Goal: Task Accomplishment & Management: Use online tool/utility

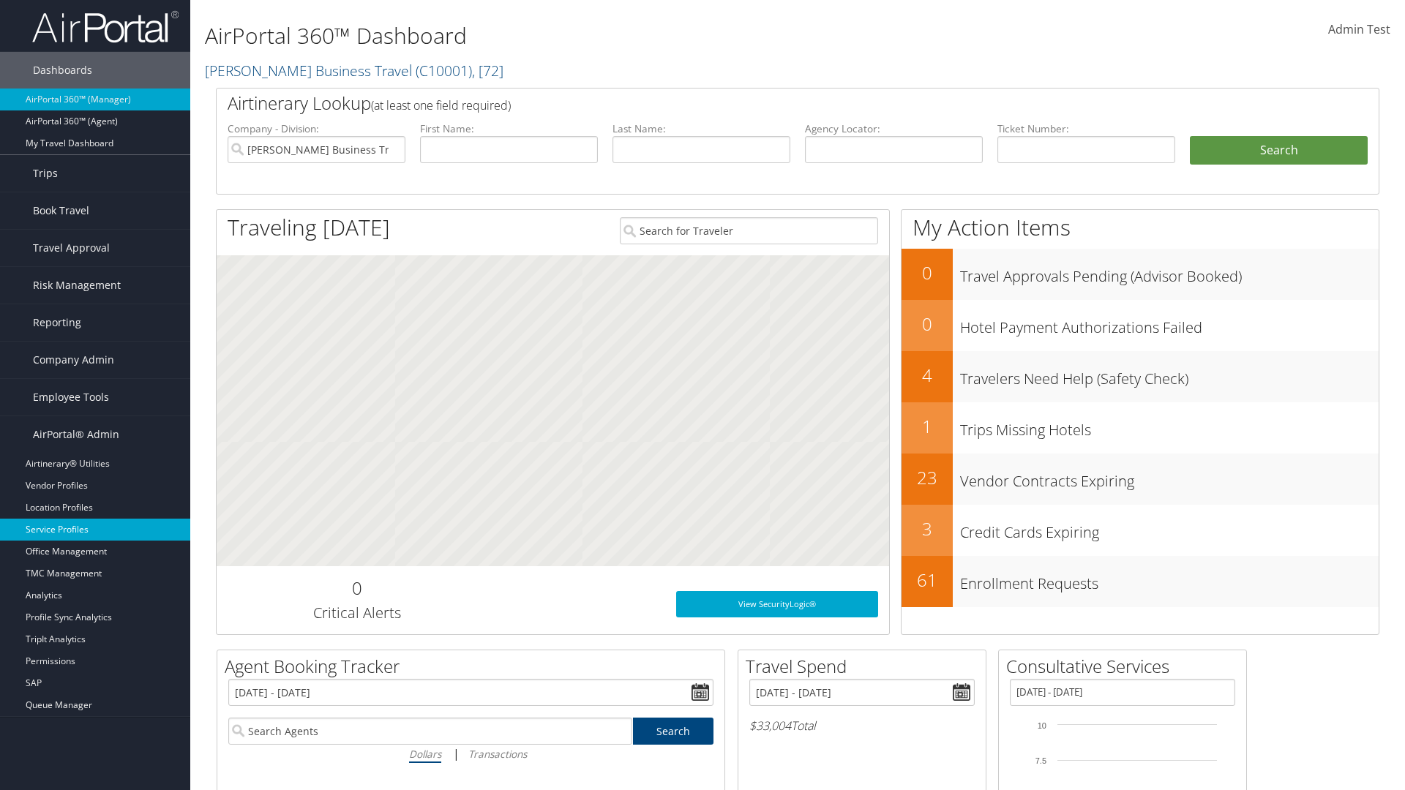
click at [95, 530] on link "Service Profiles" at bounding box center [95, 530] width 190 height 22
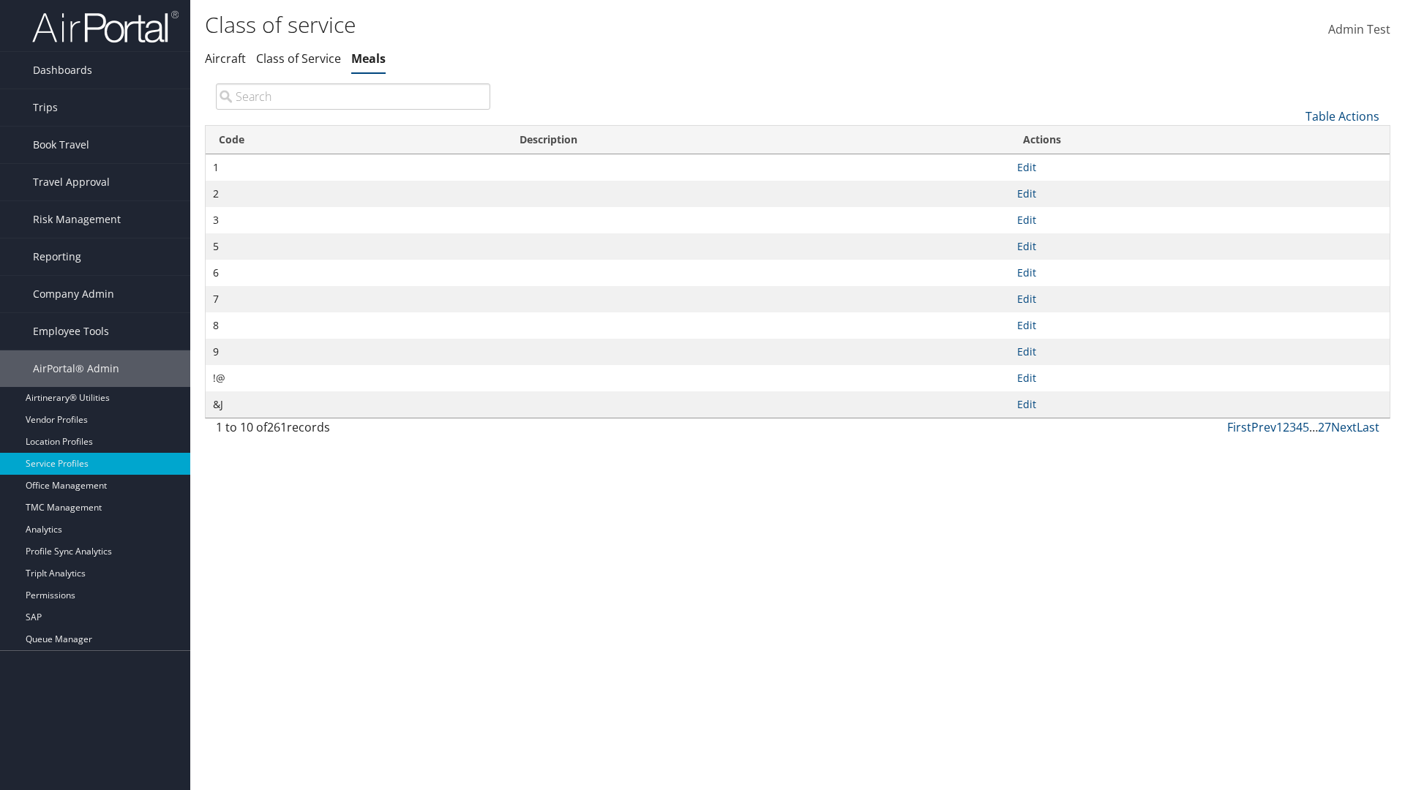
click at [1342, 116] on link "Table Actions" at bounding box center [1342, 116] width 74 height 16
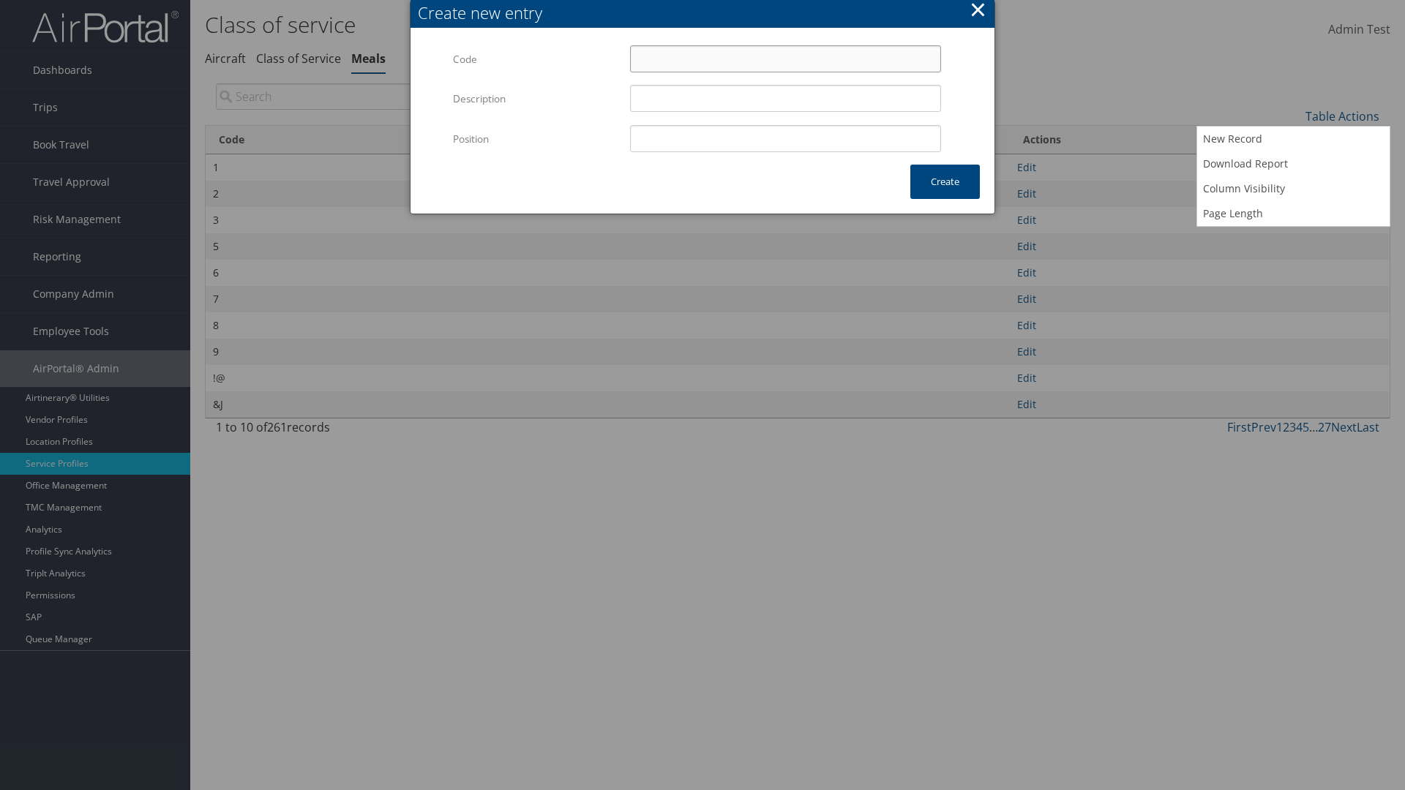
click at [785, 59] on input "Code" at bounding box center [785, 58] width 311 height 27
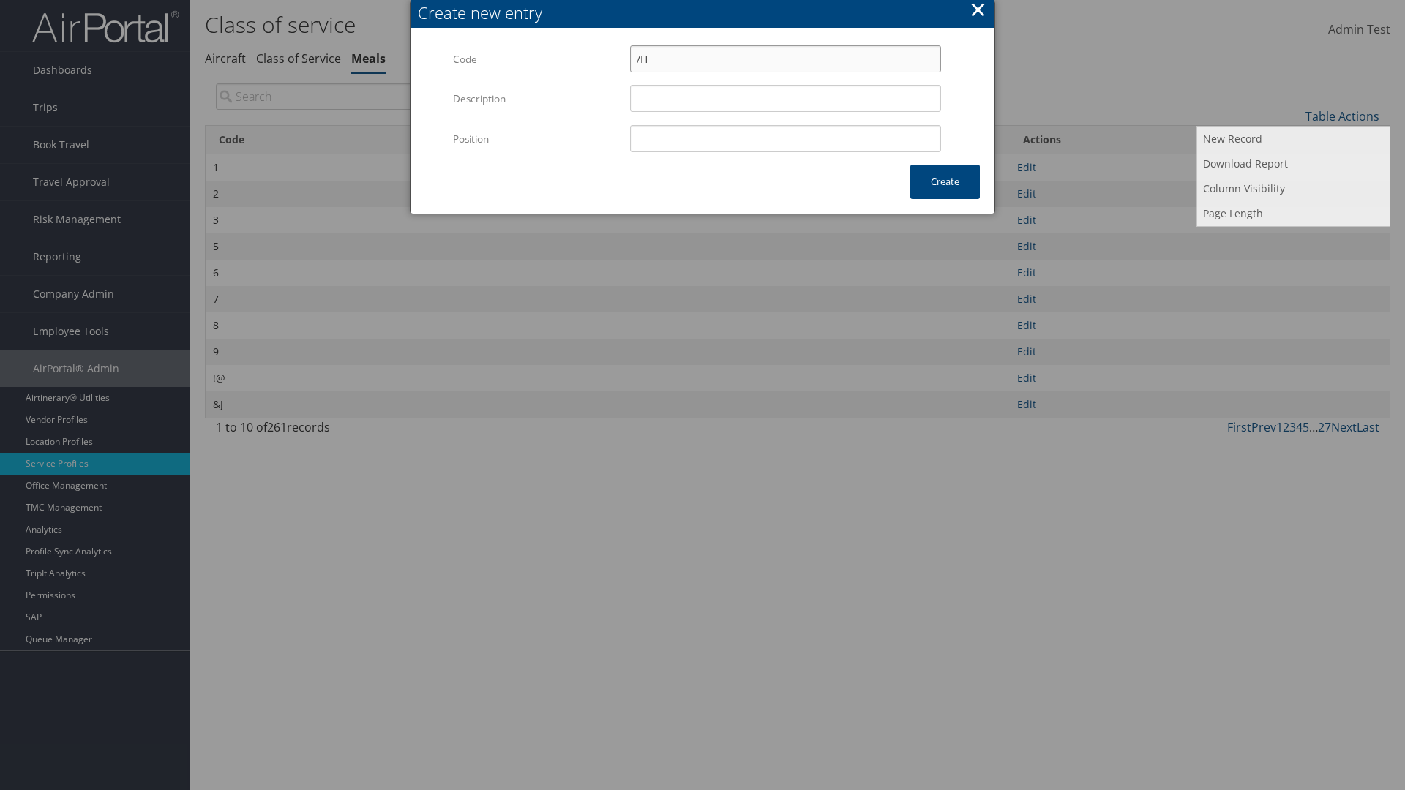
type input "/H"
click at [785, 138] on input "Position" at bounding box center [785, 138] width 311 height 27
type input "12"
type input "/H"
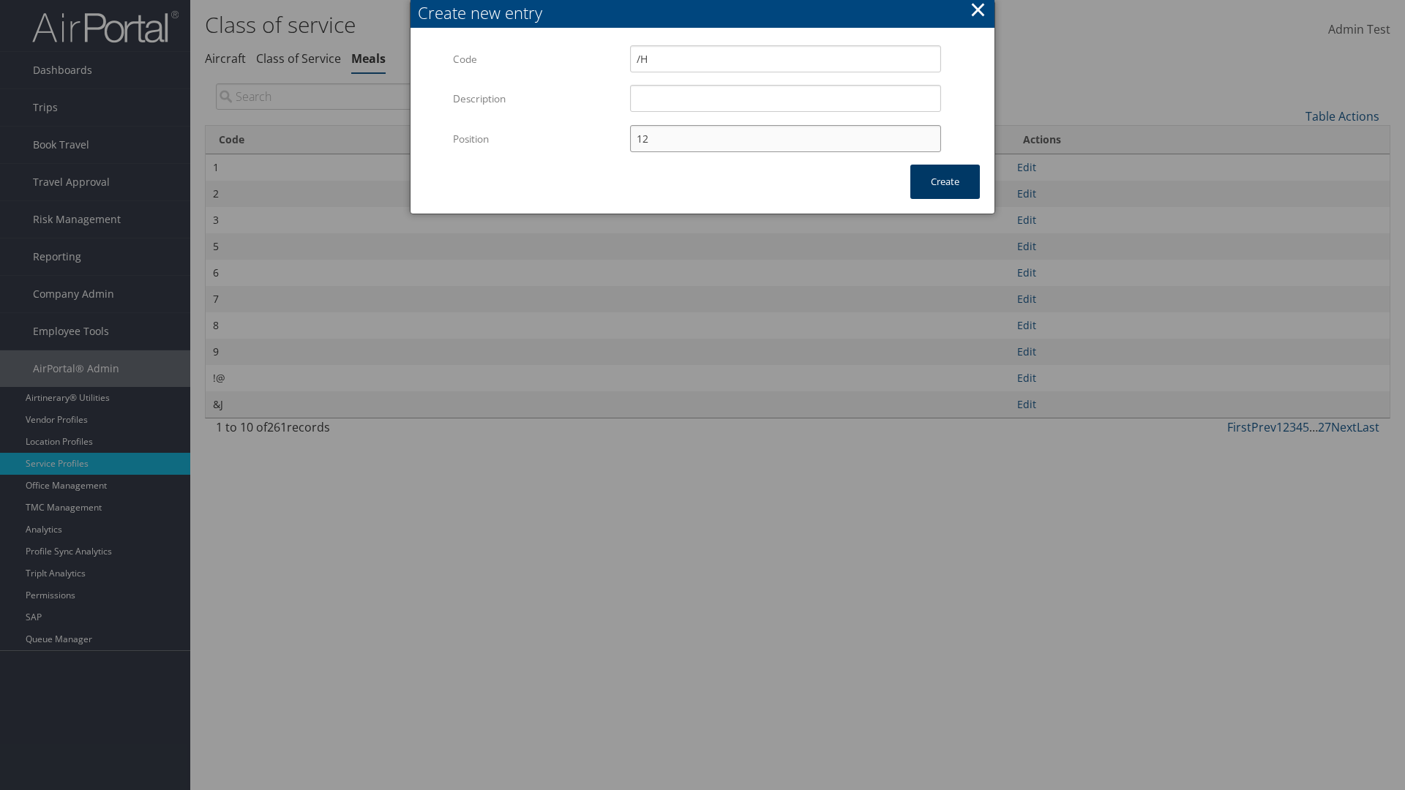
type input "12"
click at [944, 181] on button "Create" at bounding box center [944, 182] width 69 height 34
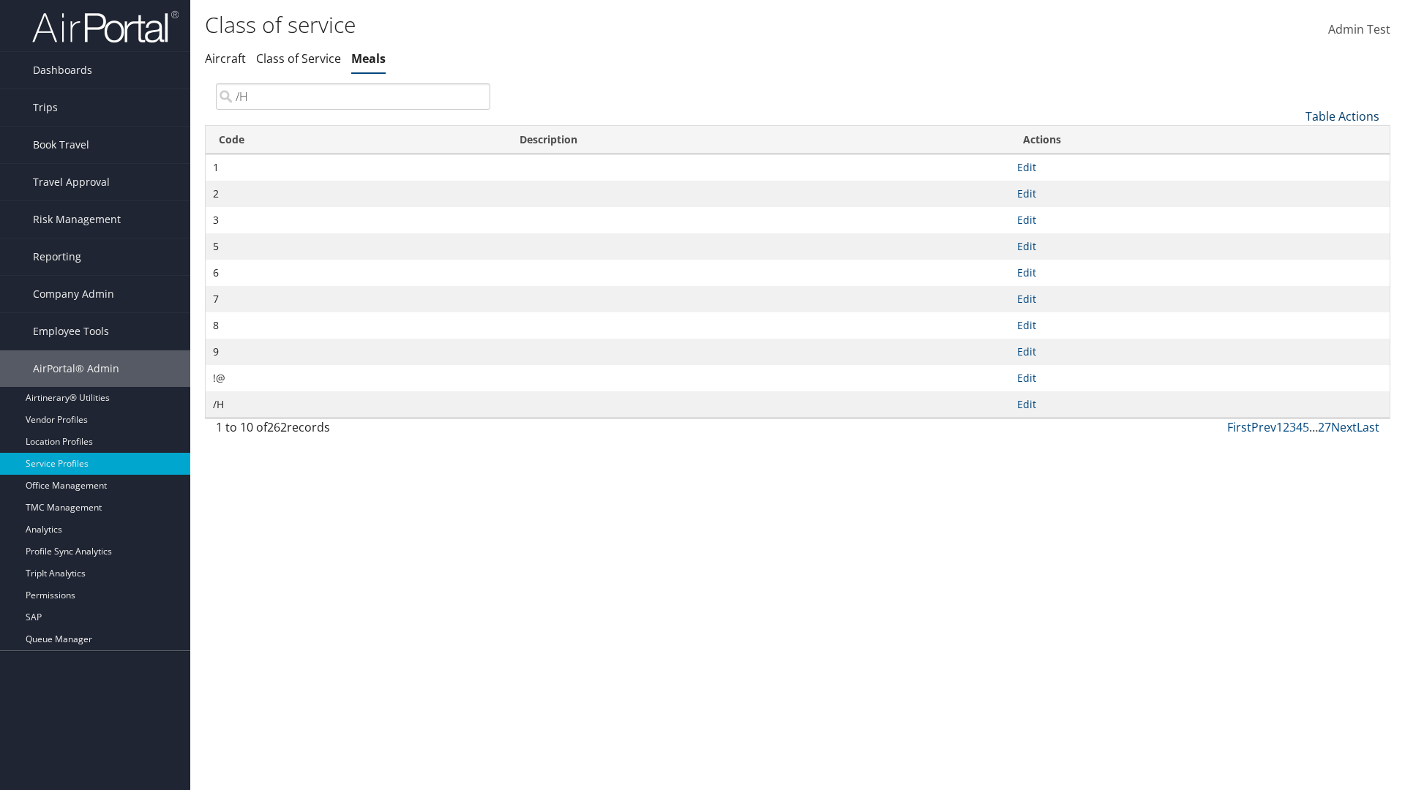
type input "/H"
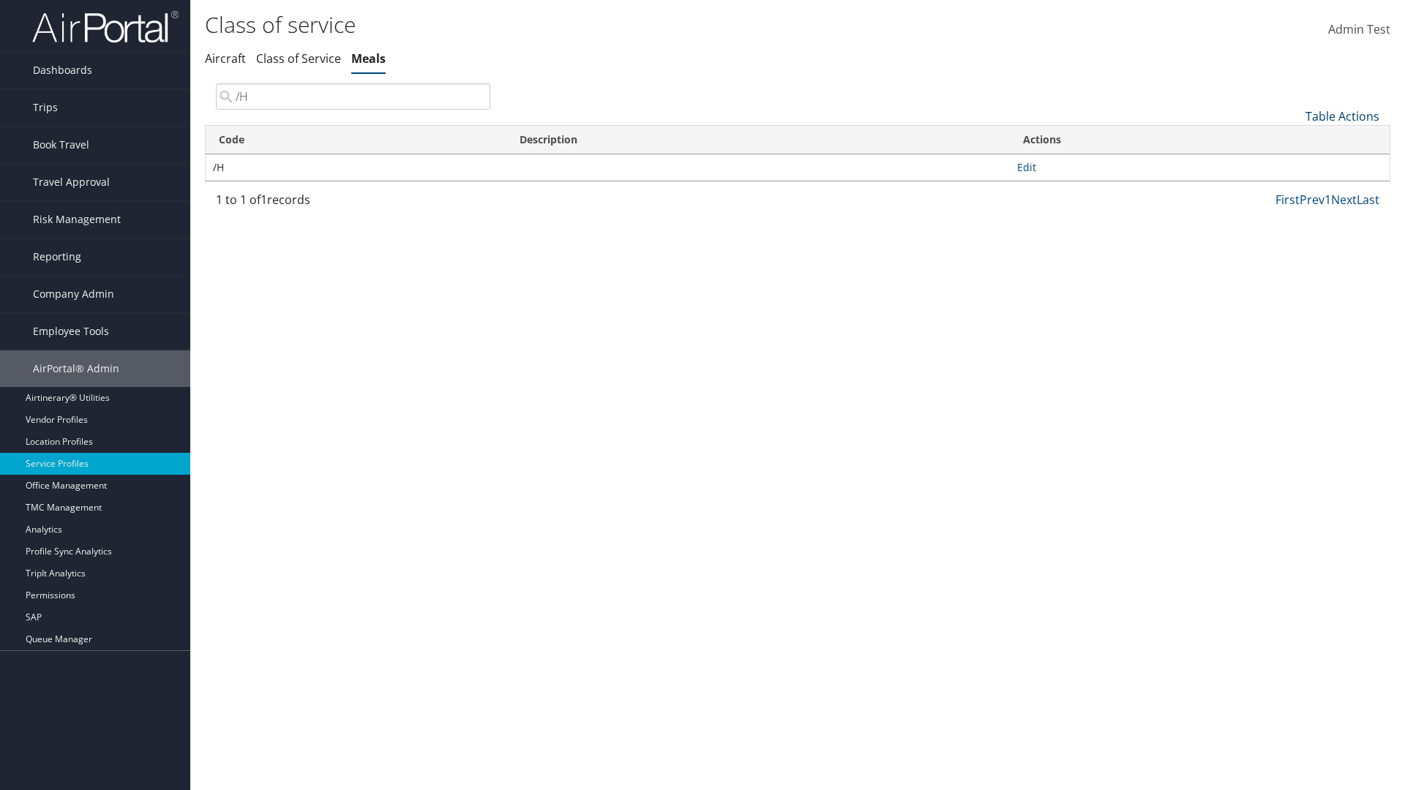
click at [1342, 116] on link "Table Actions" at bounding box center [1342, 116] width 74 height 16
click at [1293, 188] on link "Column Visibility" at bounding box center [1293, 188] width 192 height 25
click at [1293, 140] on link "Code" at bounding box center [1293, 140] width 192 height 25
click at [1293, 165] on link "Description" at bounding box center [1293, 165] width 192 height 25
click at [702, 395] on div at bounding box center [702, 395] width 1405 height 790
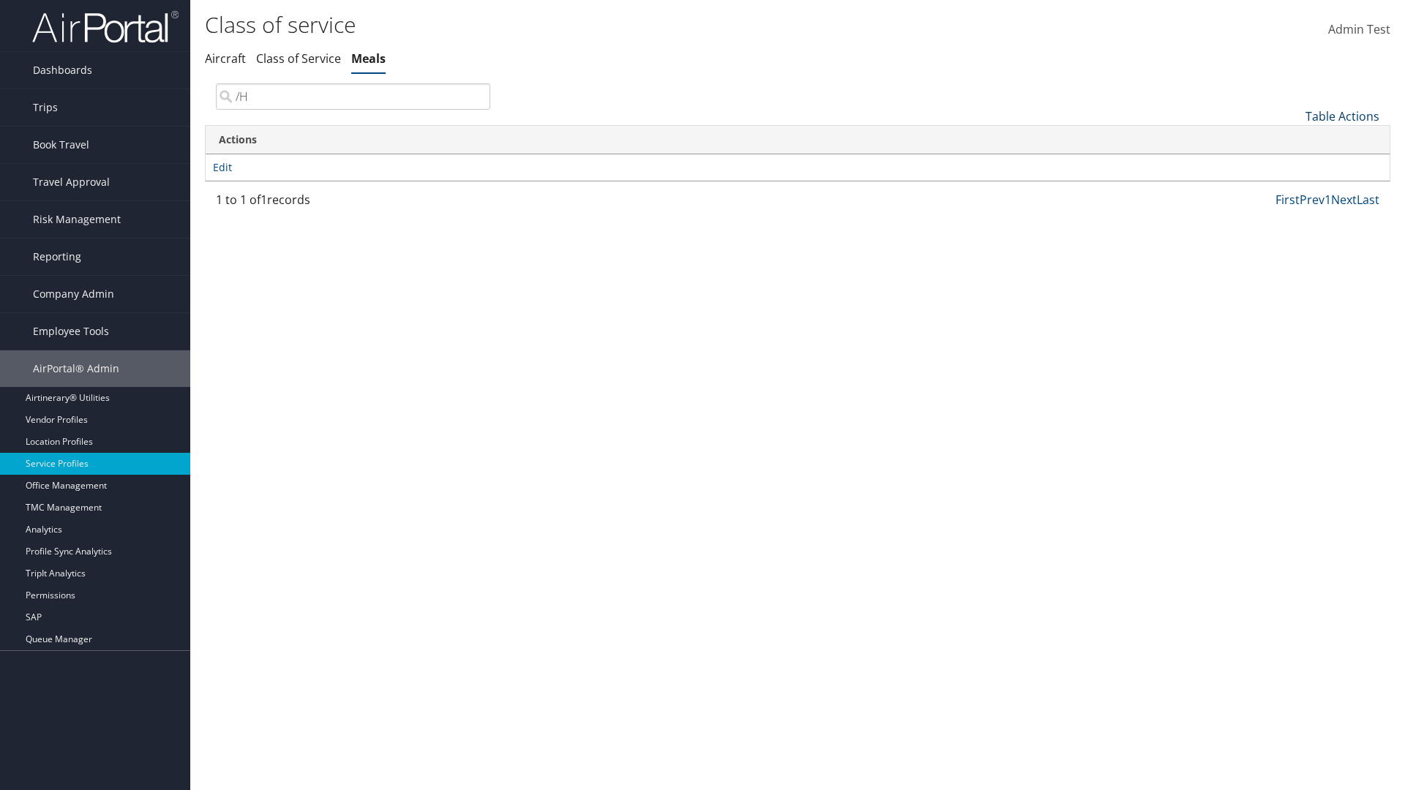
click at [1342, 116] on link "Table Actions" at bounding box center [1342, 116] width 74 height 16
click at [1293, 188] on link "Column Visibility" at bounding box center [1293, 188] width 192 height 25
click at [1293, 140] on link "Code" at bounding box center [1293, 140] width 192 height 25
click at [1293, 165] on link "Description" at bounding box center [1293, 165] width 192 height 25
